Goal: Transaction & Acquisition: Book appointment/travel/reservation

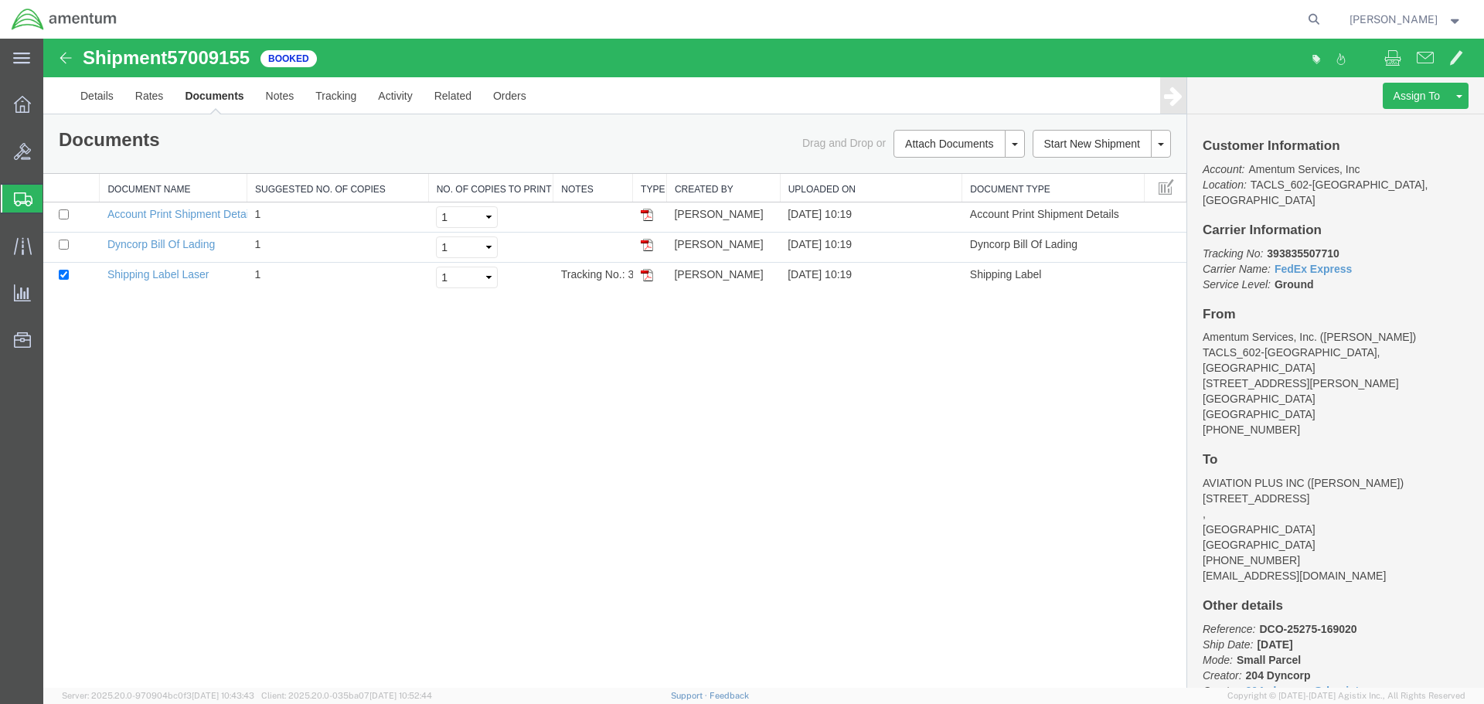
drag, startPoint x: 0, startPoint y: 0, endPoint x: 64, endPoint y: 217, distance: 226.5
click at [20, 195] on icon at bounding box center [23, 200] width 19 height 14
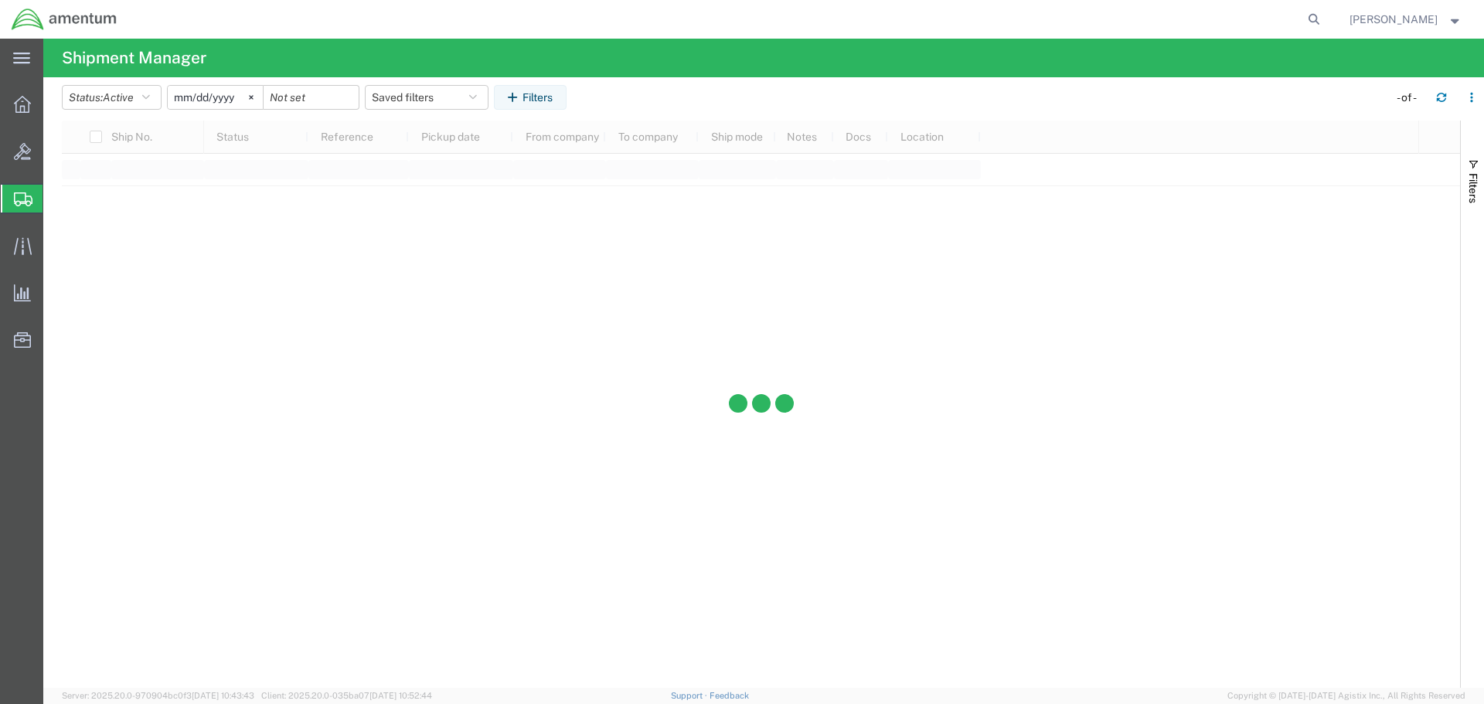
click at [0, 0] on span "Shipment Manager" at bounding box center [0, 0] width 0 height 0
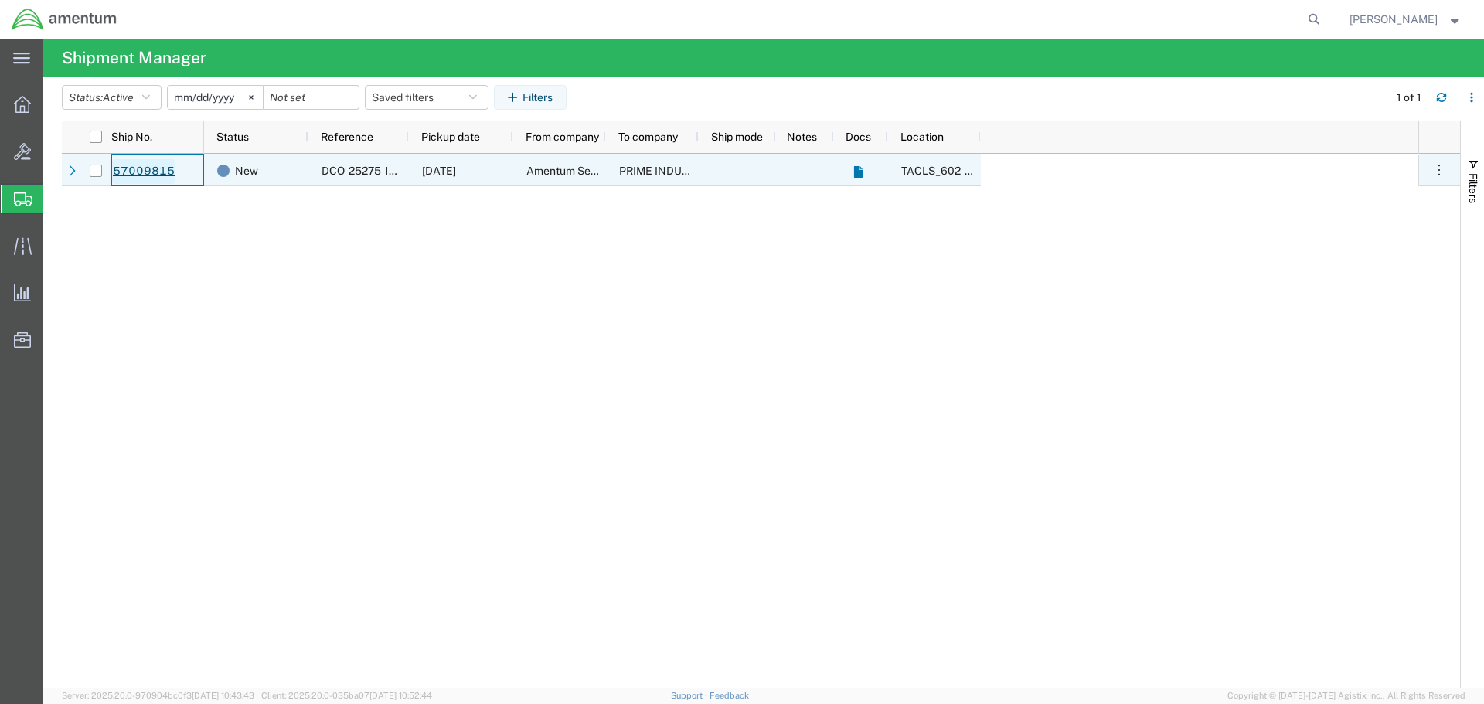
click at [147, 172] on link "57009815" at bounding box center [143, 171] width 63 height 25
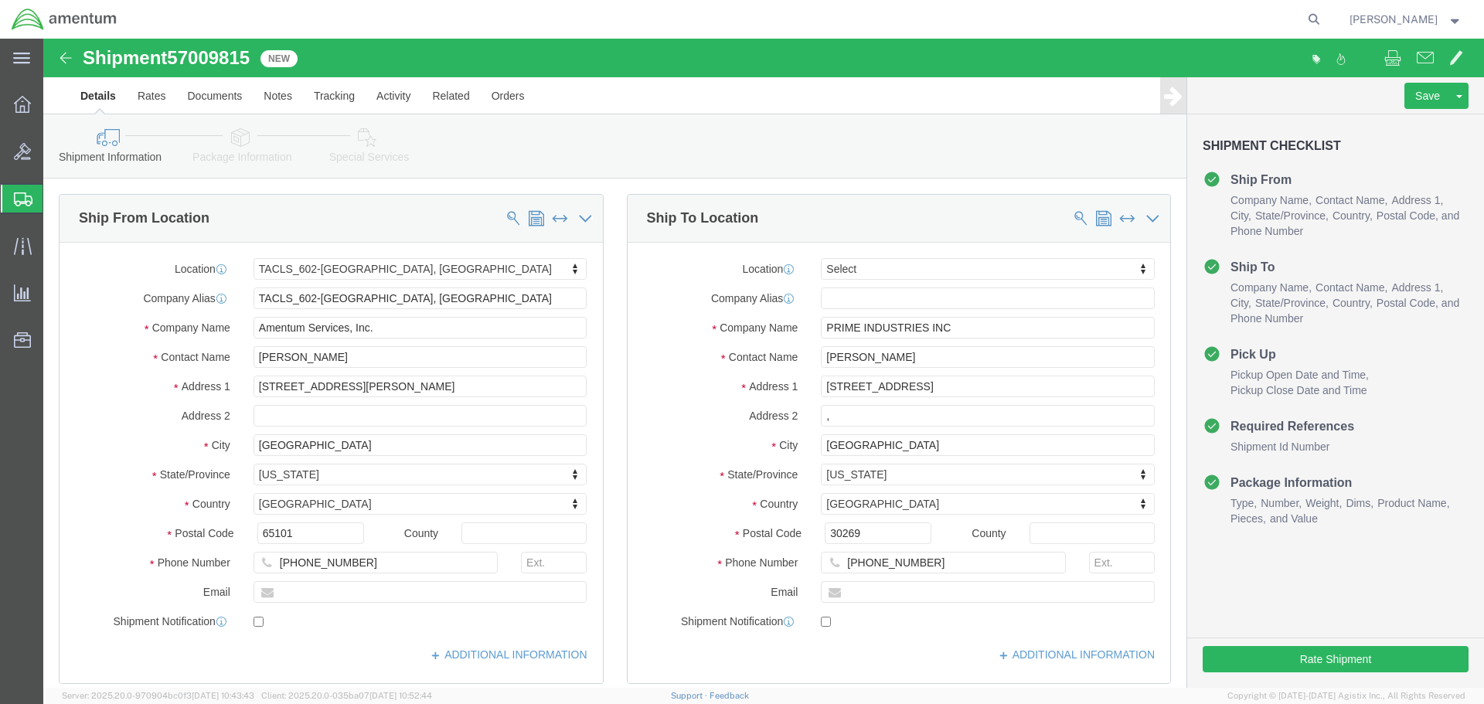
select select "42707"
select select
click button "Rate Shipment"
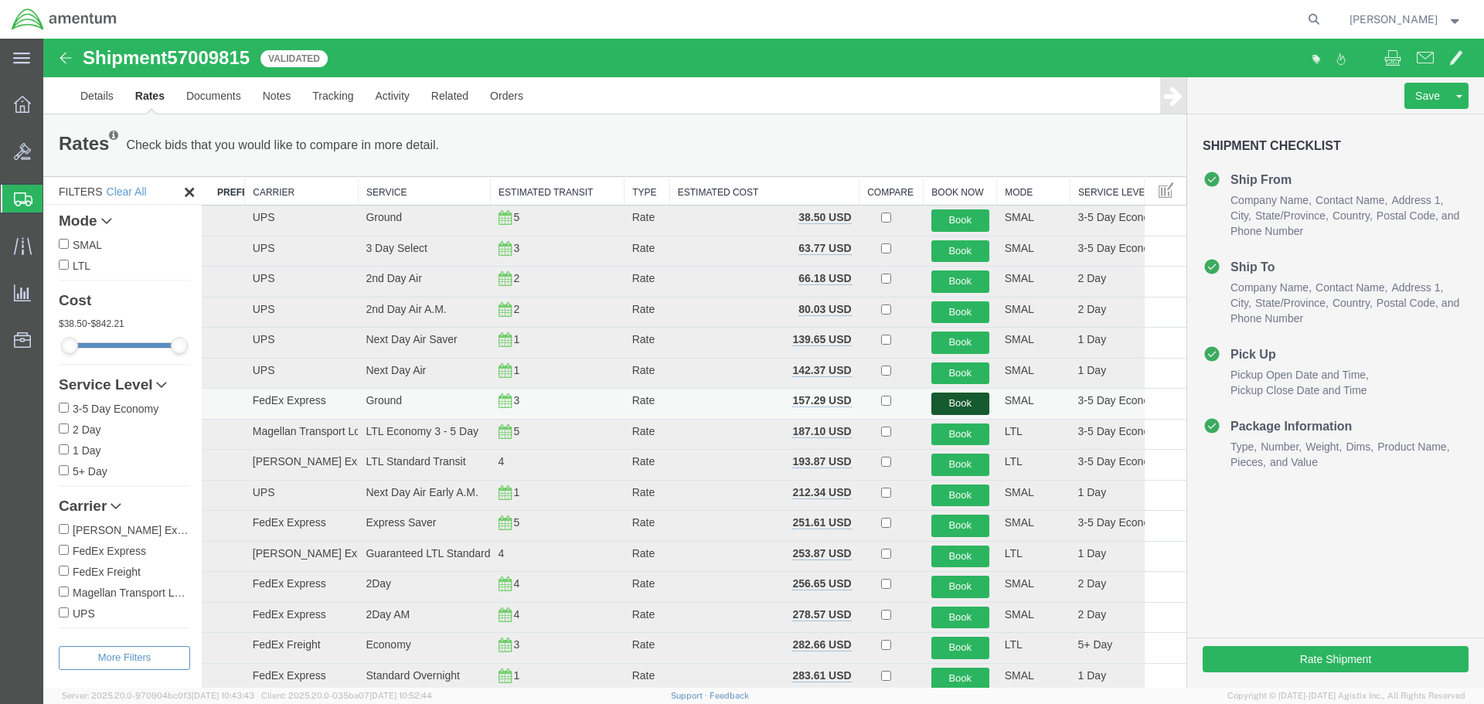
click at [957, 407] on button "Book" at bounding box center [961, 404] width 58 height 22
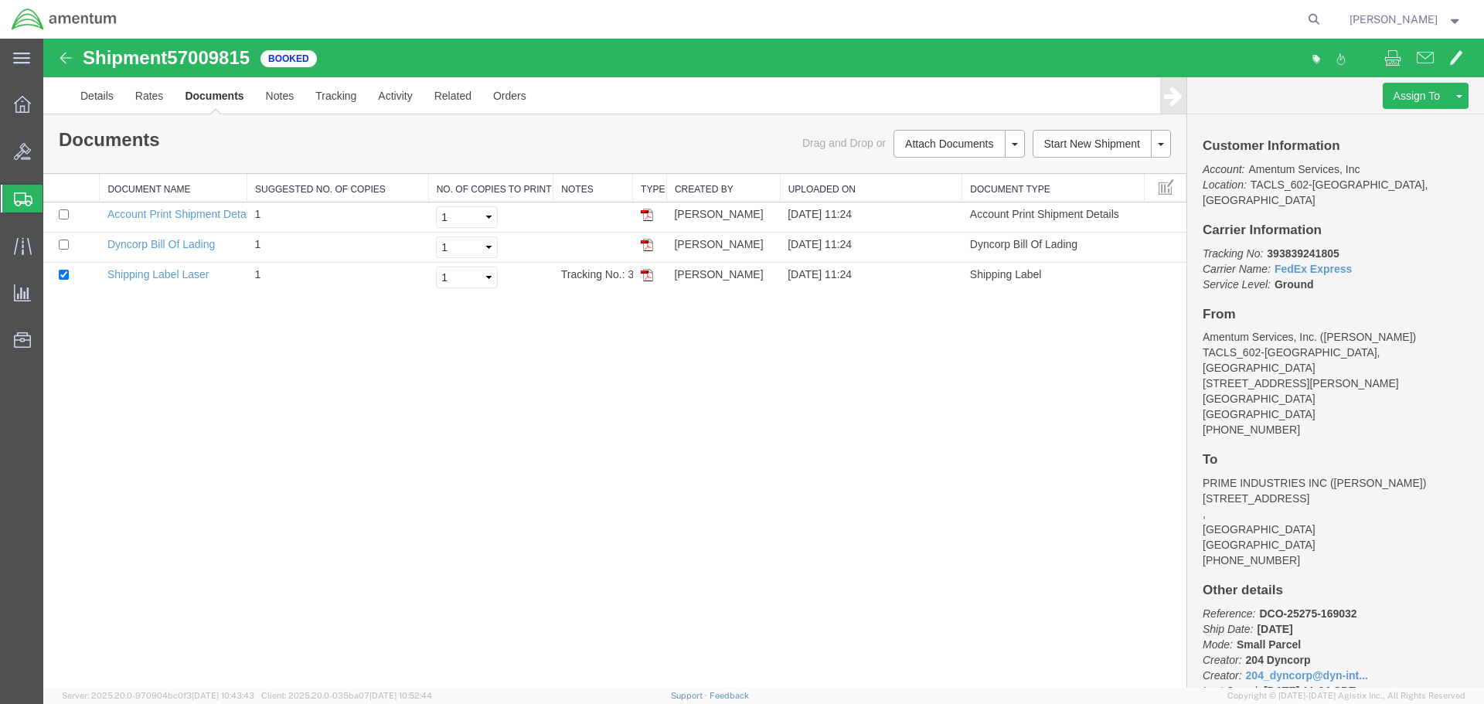
drag, startPoint x: 644, startPoint y: 278, endPoint x: 437, endPoint y: 419, distance: 250.5
click at [644, 278] on img at bounding box center [647, 275] width 12 height 12
drag, startPoint x: 94, startPoint y: 226, endPoint x: 8, endPoint y: 221, distance: 85.9
click at [0, 0] on span "Shipment Manager" at bounding box center [0, 0] width 0 height 0
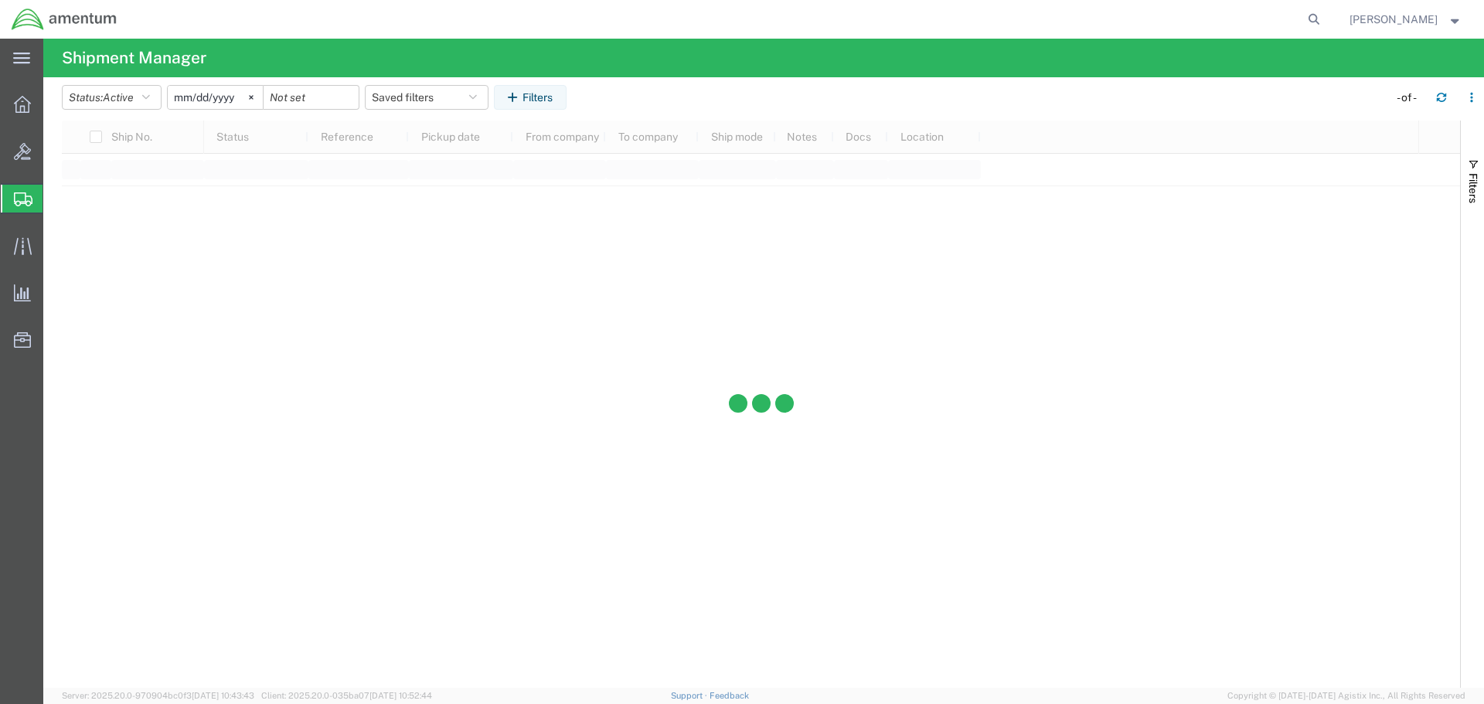
click at [0, 0] on span "Shipment Manager" at bounding box center [0, 0] width 0 height 0
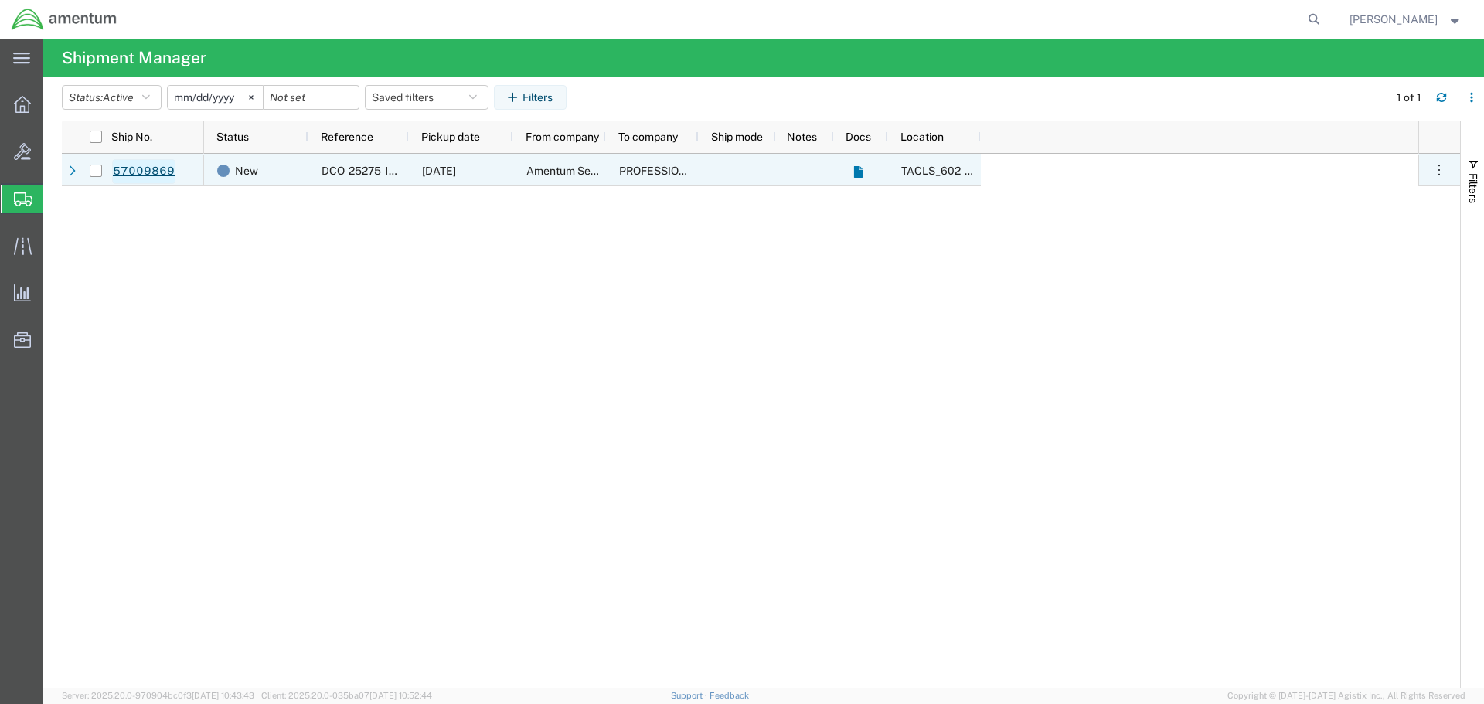
click at [142, 169] on link "57009869" at bounding box center [143, 171] width 63 height 25
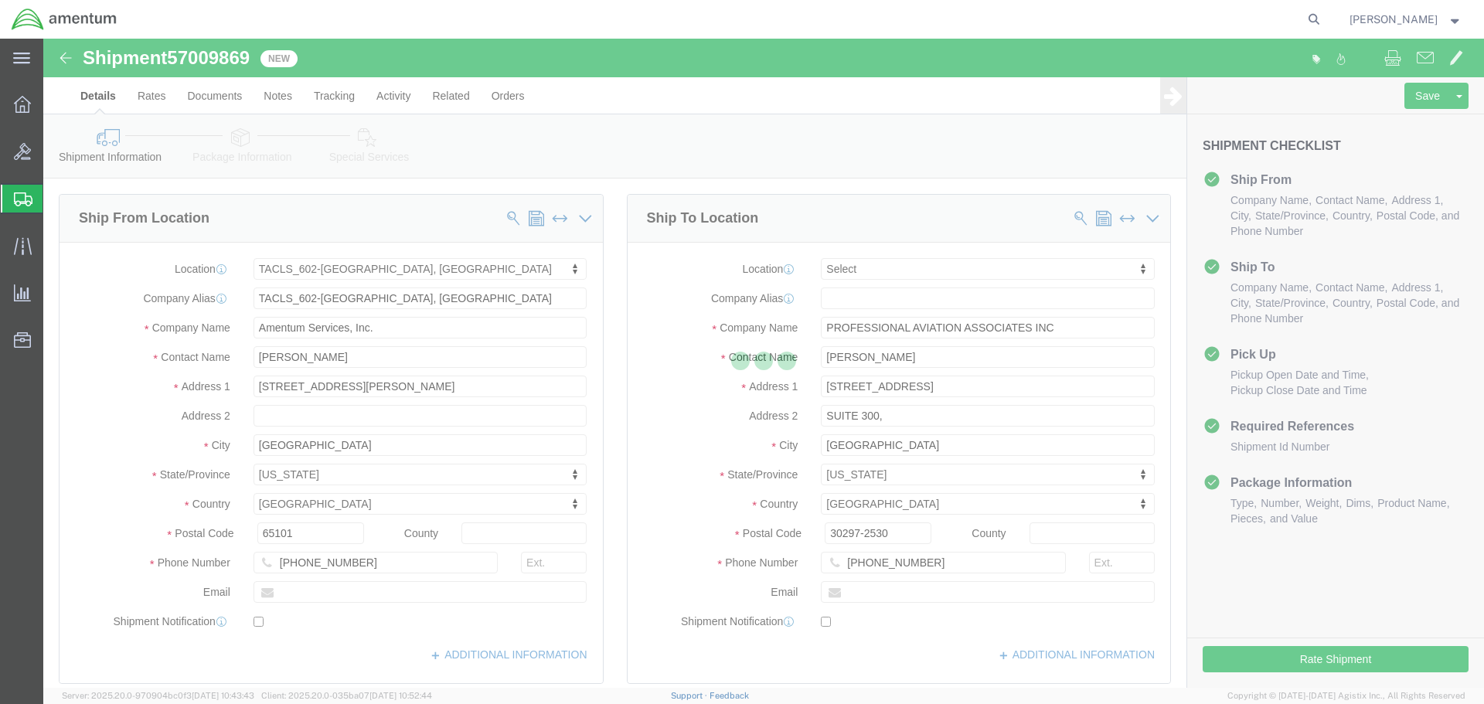
select select "42707"
select select
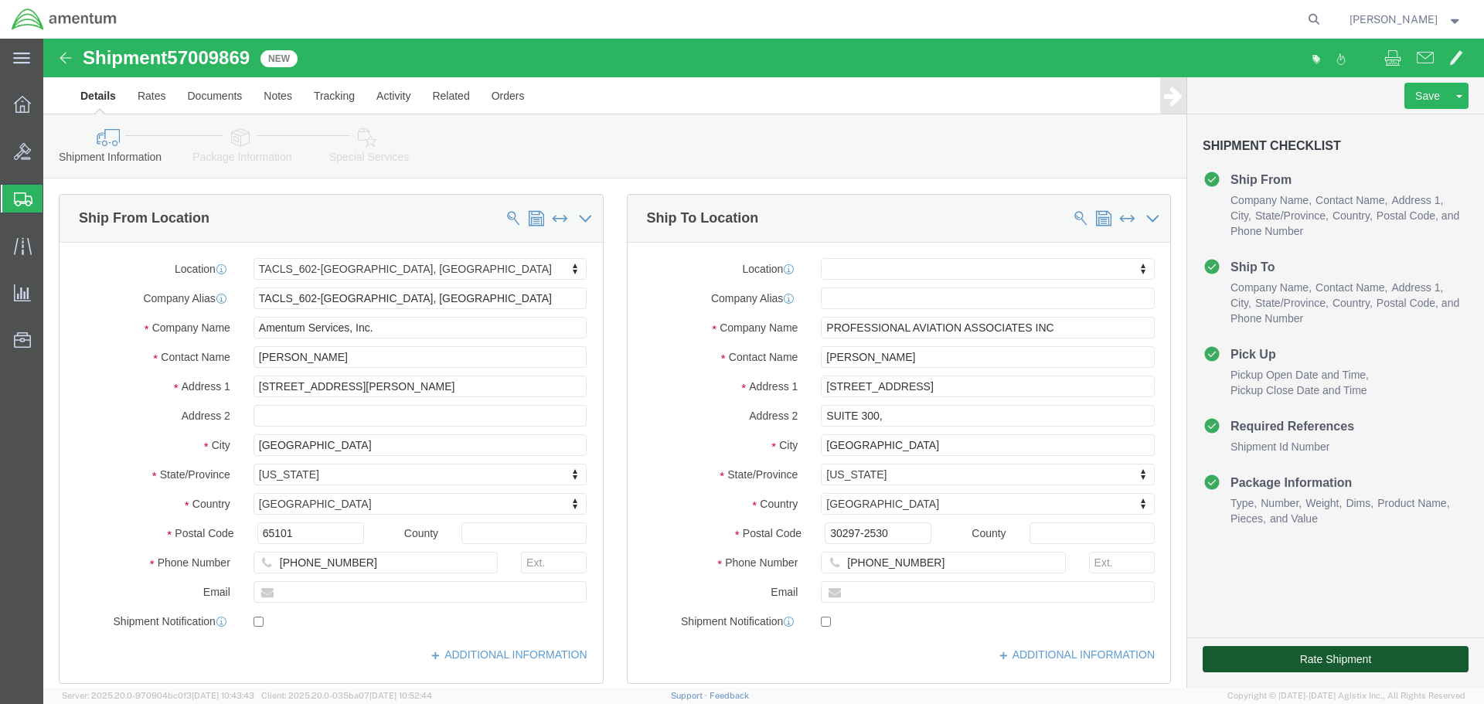
click button "Rate Shipment"
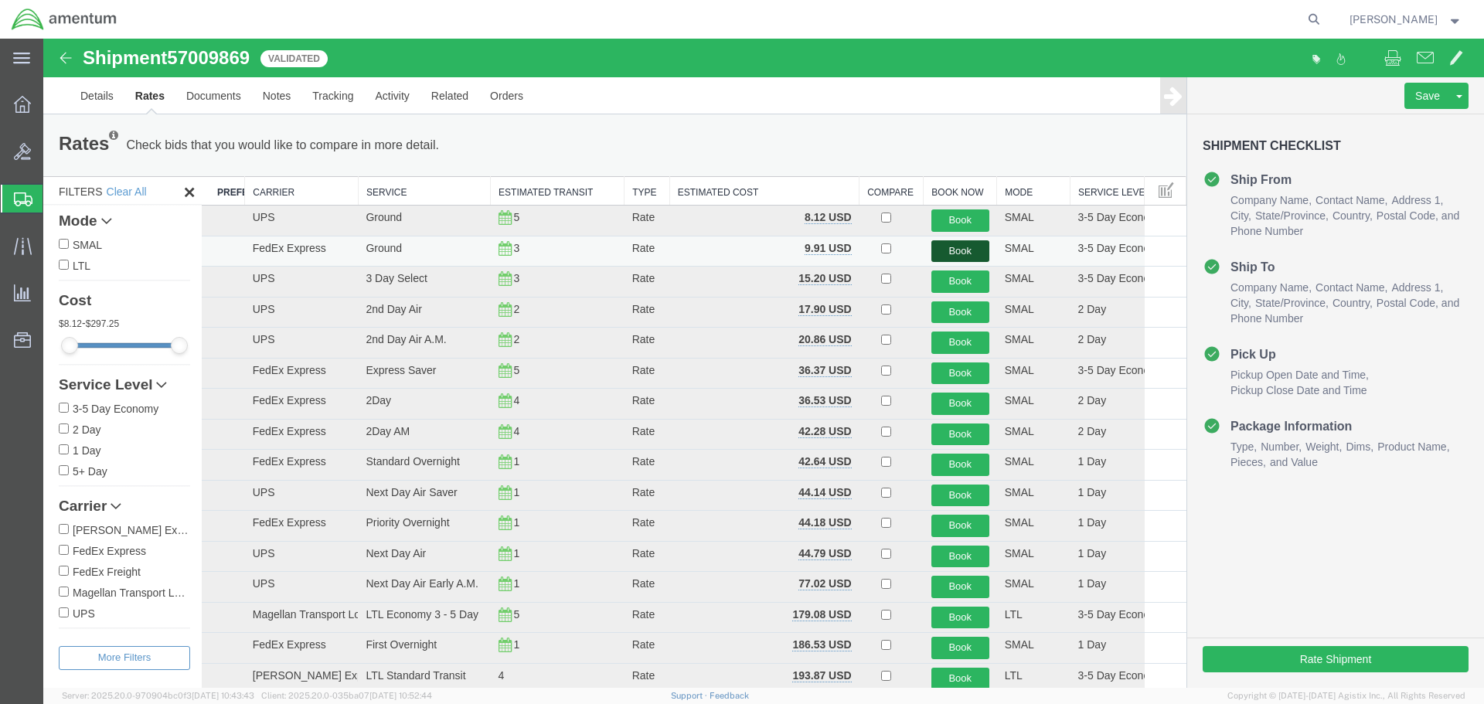
click at [963, 248] on button "Book" at bounding box center [961, 251] width 58 height 22
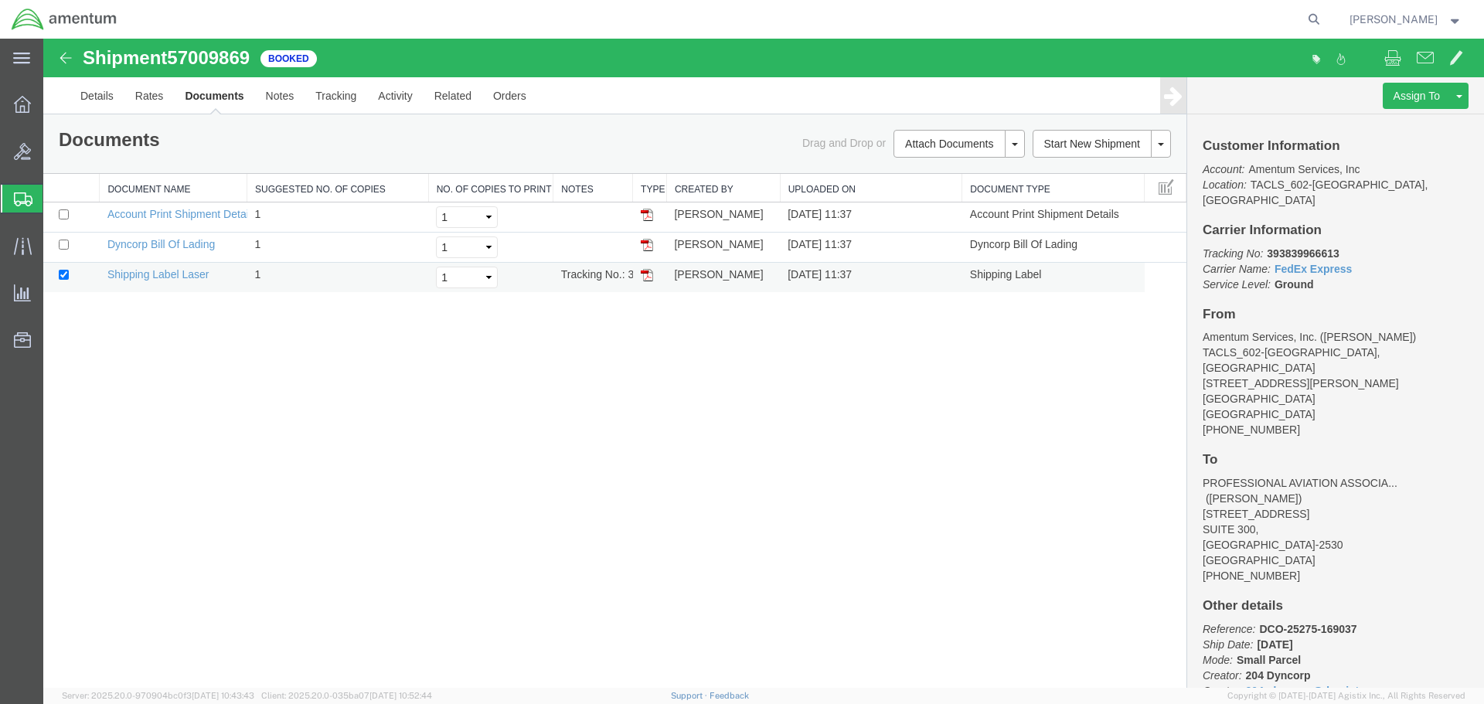
click at [646, 280] on img at bounding box center [647, 275] width 12 height 12
